Goal: Communication & Community: Answer question/provide support

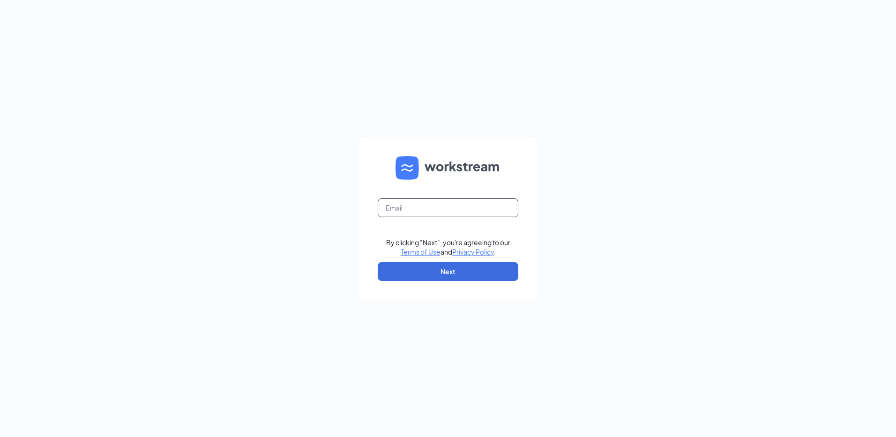
click at [406, 211] on input "text" at bounding box center [448, 207] width 141 height 19
type input "rs039550@tacobell.com"
click at [405, 271] on button "Next" at bounding box center [448, 271] width 141 height 19
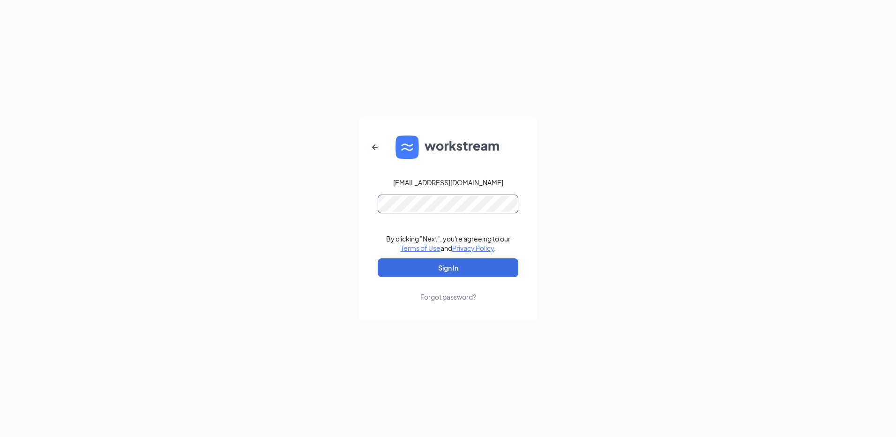
click at [378, 258] on button "Sign In" at bounding box center [448, 267] width 141 height 19
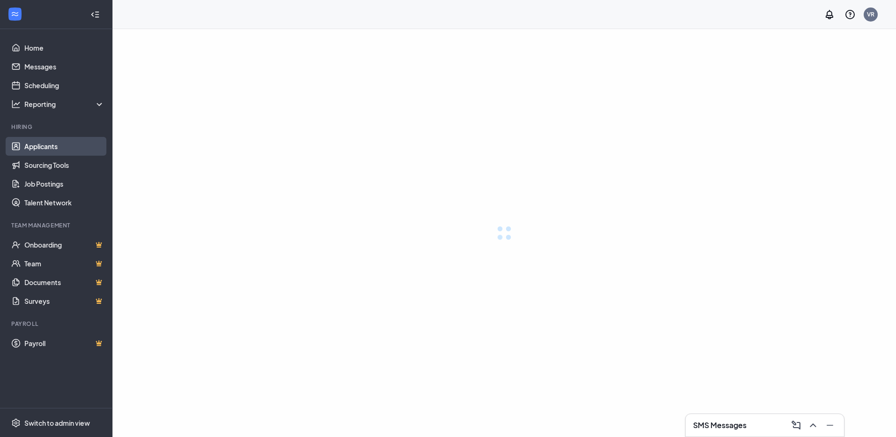
click at [57, 151] on link "Applicants" at bounding box center [64, 146] width 80 height 19
click at [729, 422] on h3 "SMS Messages" at bounding box center [719, 425] width 53 height 10
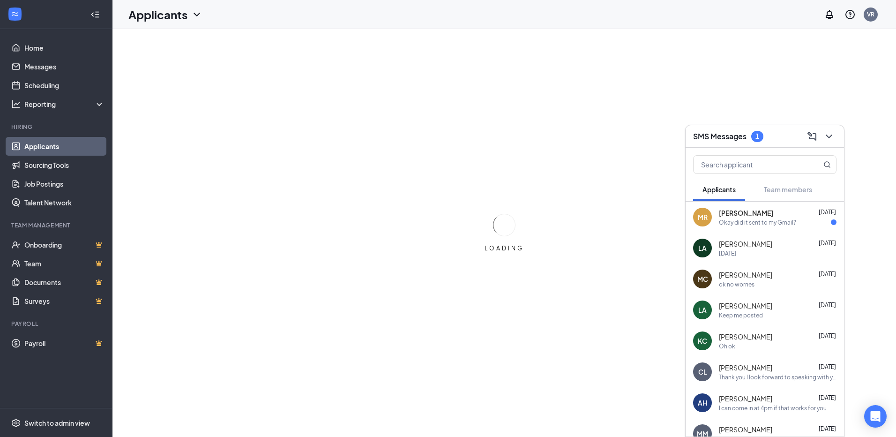
click at [730, 229] on div "[PERSON_NAME] [DATE] Okay did it sent to my Gmail?" at bounding box center [765, 217] width 158 height 31
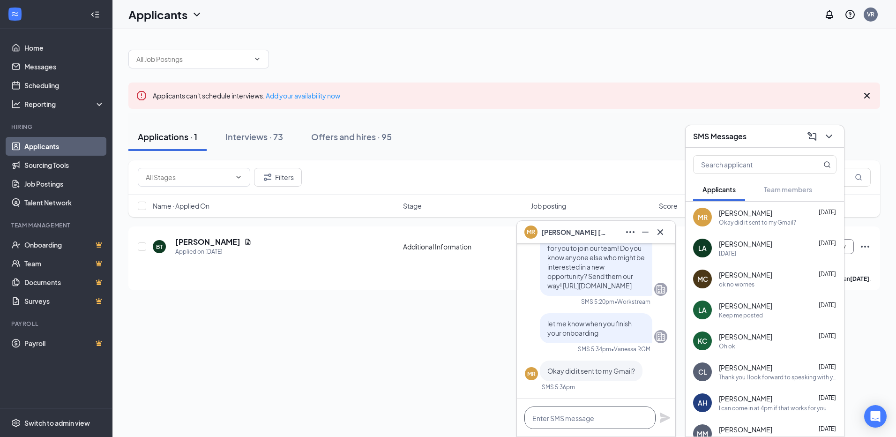
click at [563, 420] on textarea at bounding box center [589, 417] width 131 height 22
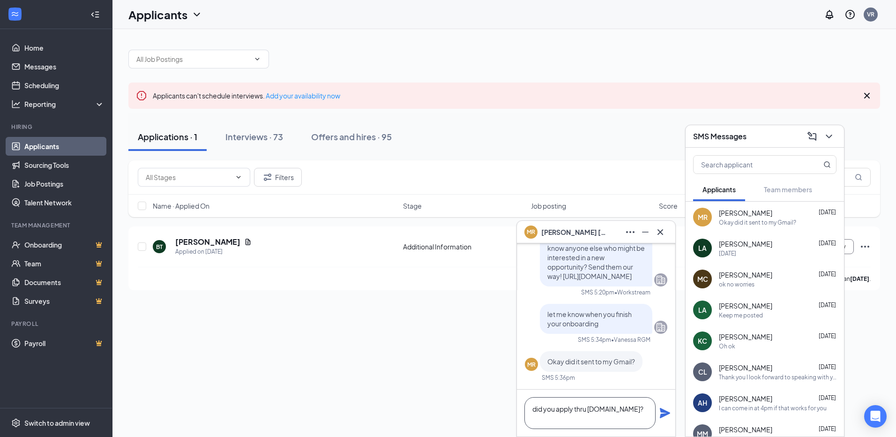
type textarea "did you apply thru [DOMAIN_NAME]?"
click at [665, 413] on icon "Plane" at bounding box center [665, 413] width 10 height 10
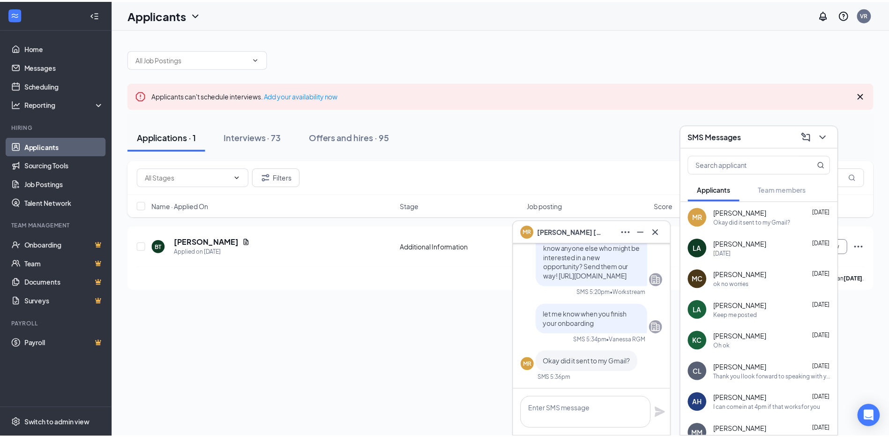
scroll to position [0, 0]
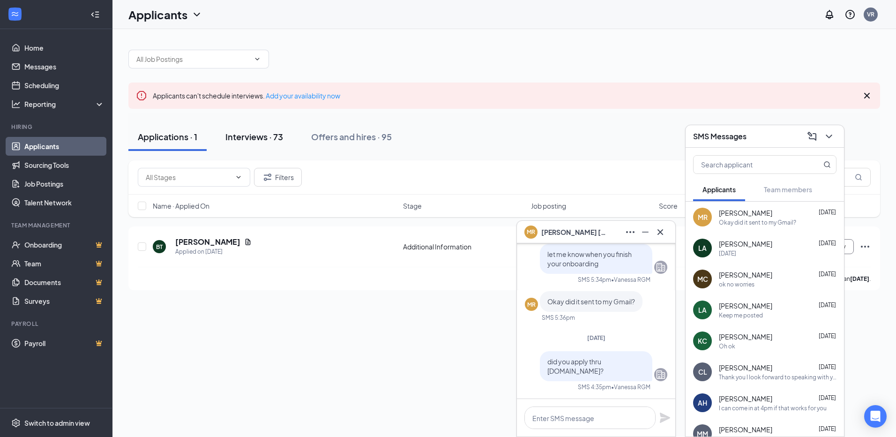
click at [259, 139] on div "Interviews · 73" at bounding box center [254, 137] width 58 height 12
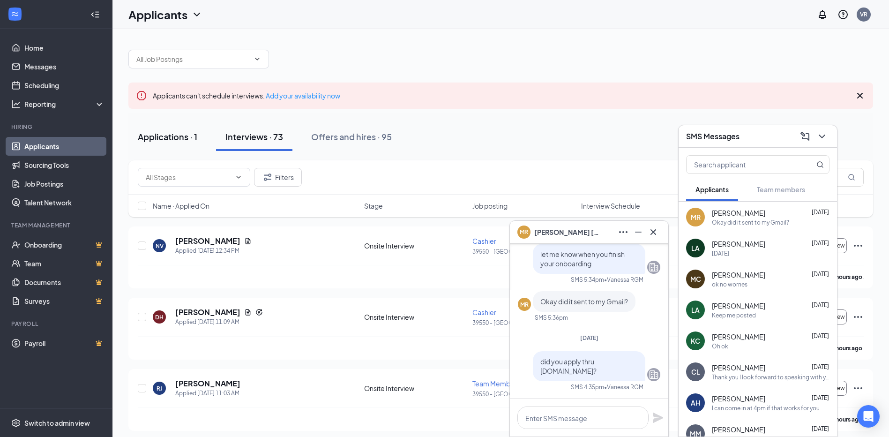
click at [162, 137] on div "Applications · 1" at bounding box center [168, 137] width 60 height 12
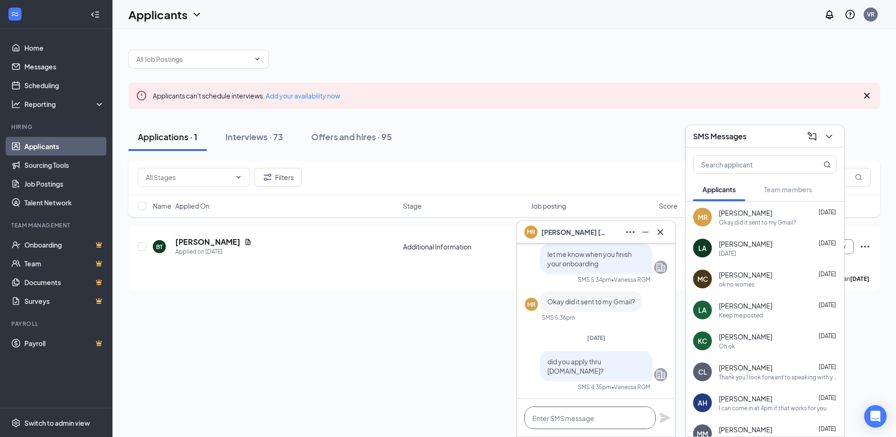
click at [592, 422] on textarea at bounding box center [589, 417] width 131 height 22
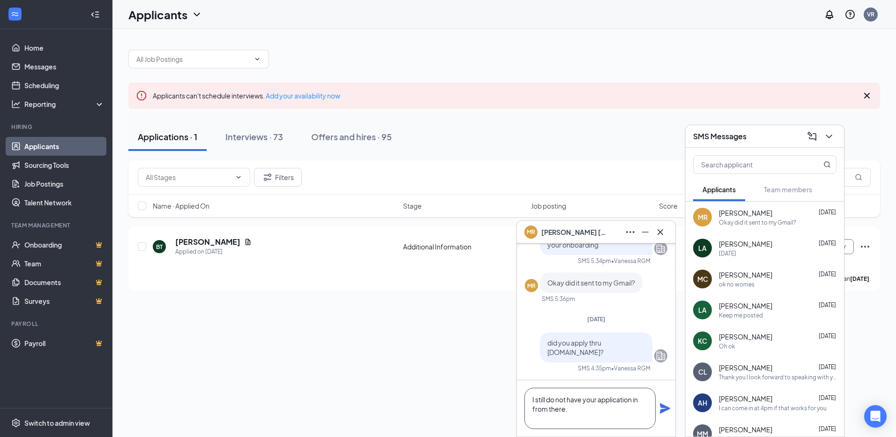
type textarea "I still do not have your application in from there."
click at [665, 410] on icon "Plane" at bounding box center [665, 408] width 10 height 10
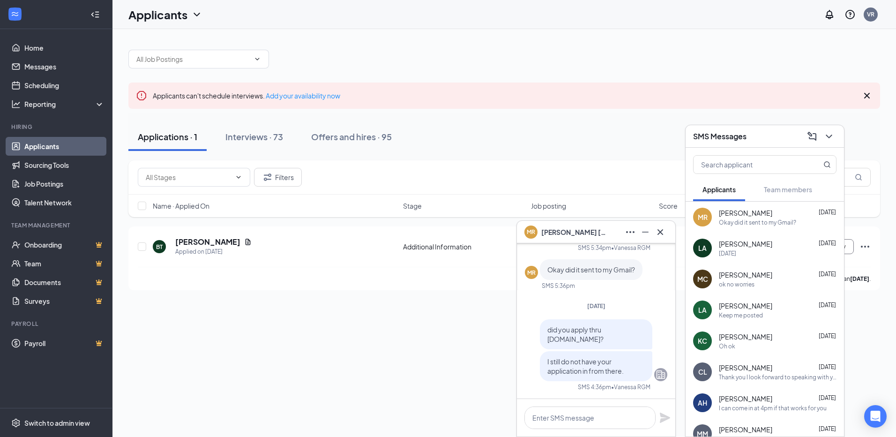
scroll to position [0, 0]
